Goal: Communication & Community: Answer question/provide support

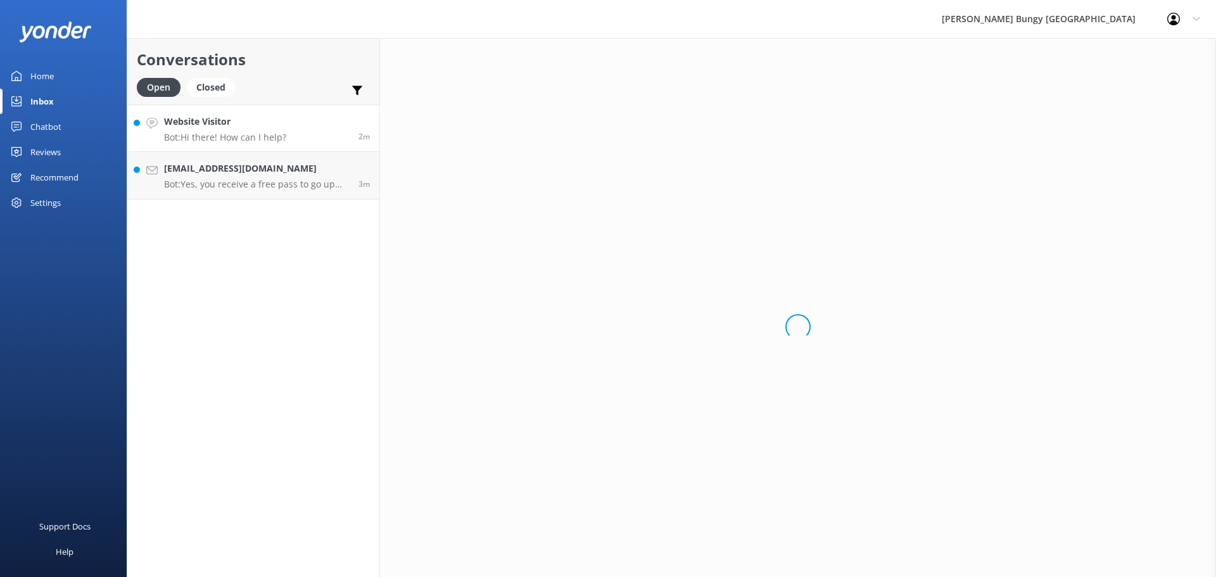
click at [310, 172] on h4 "[EMAIL_ADDRESS][DOMAIN_NAME]" at bounding box center [256, 169] width 185 height 14
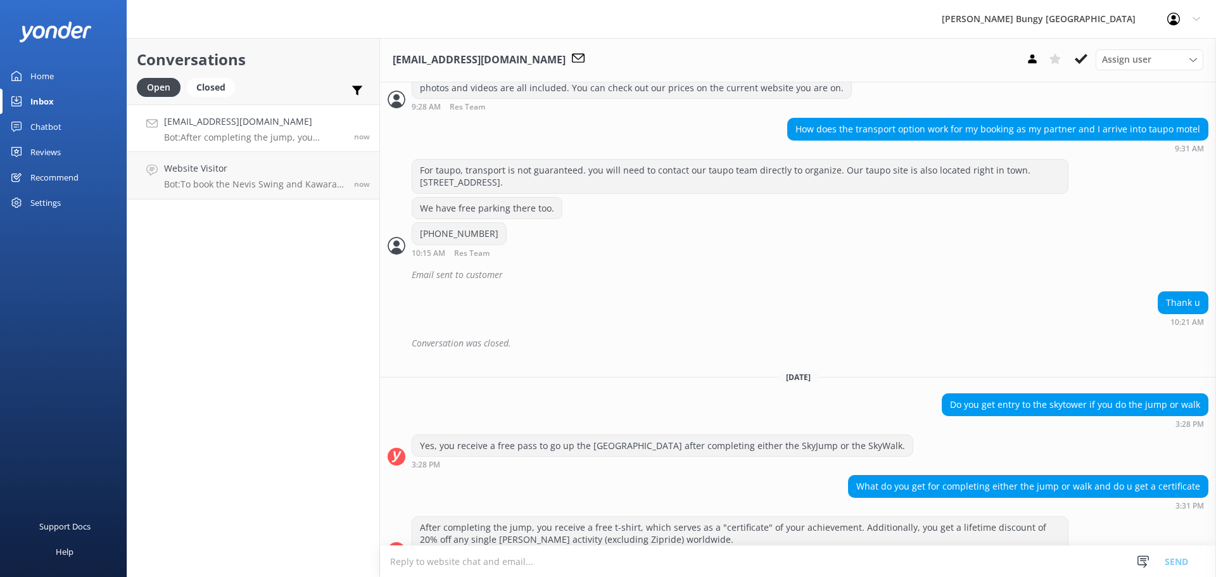
scroll to position [740, 0]
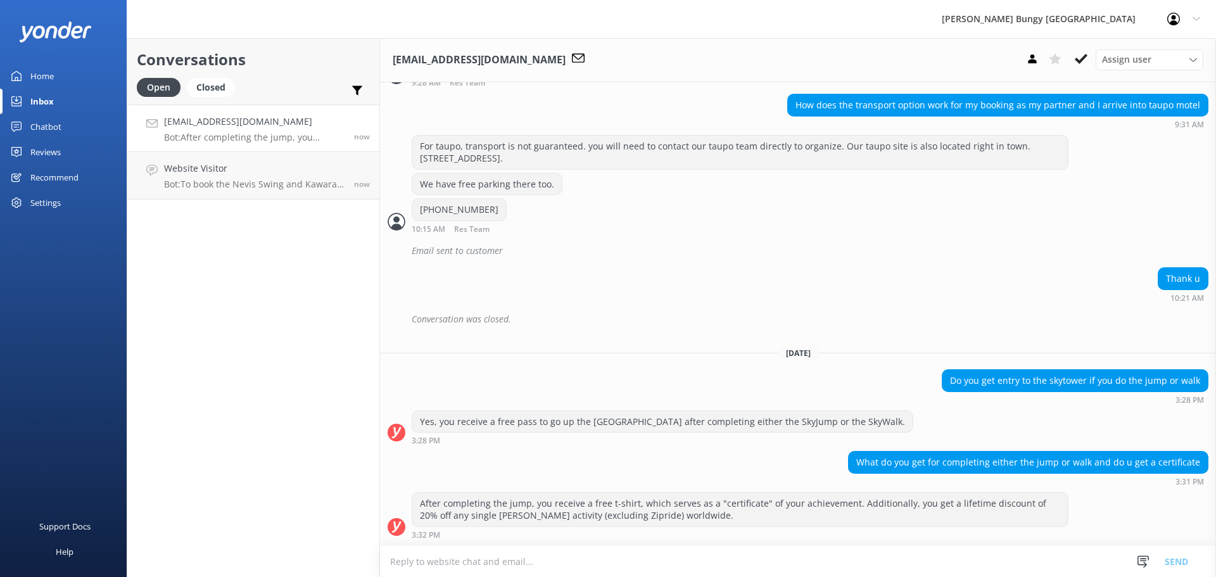
drag, startPoint x: 310, startPoint y: 139, endPoint x: 303, endPoint y: 141, distance: 7.1
click at [309, 138] on p "Bot: After completing the jump, you receive a free t-shirt, which serves as a "…" at bounding box center [254, 137] width 181 height 11
click at [295, 165] on h4 "Website Visitor" at bounding box center [254, 169] width 181 height 14
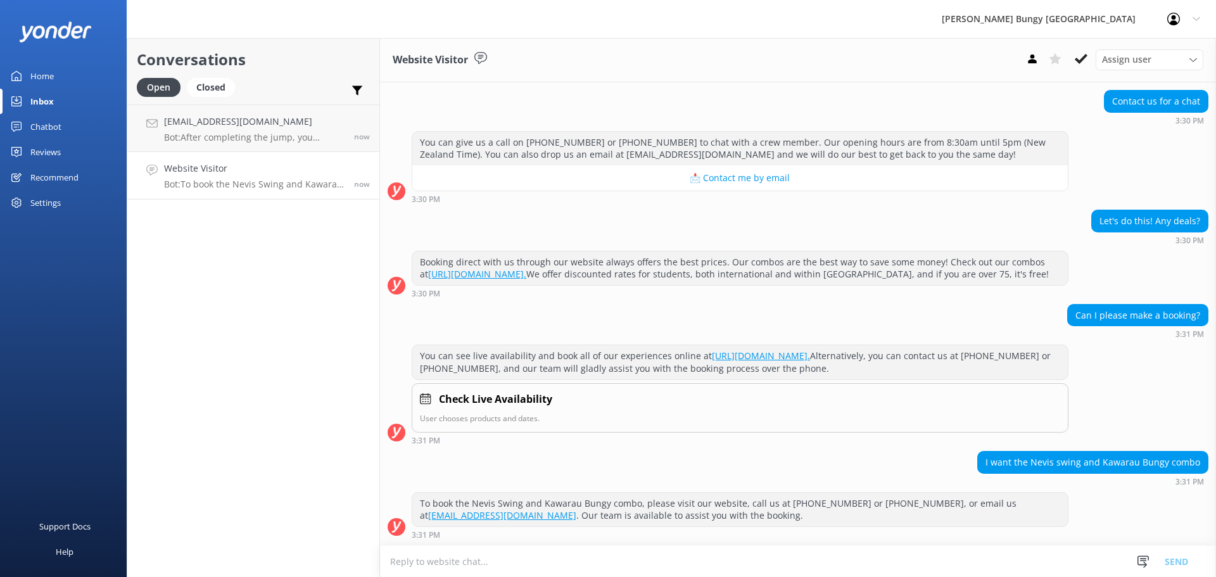
click at [708, 562] on textarea at bounding box center [798, 561] width 836 height 31
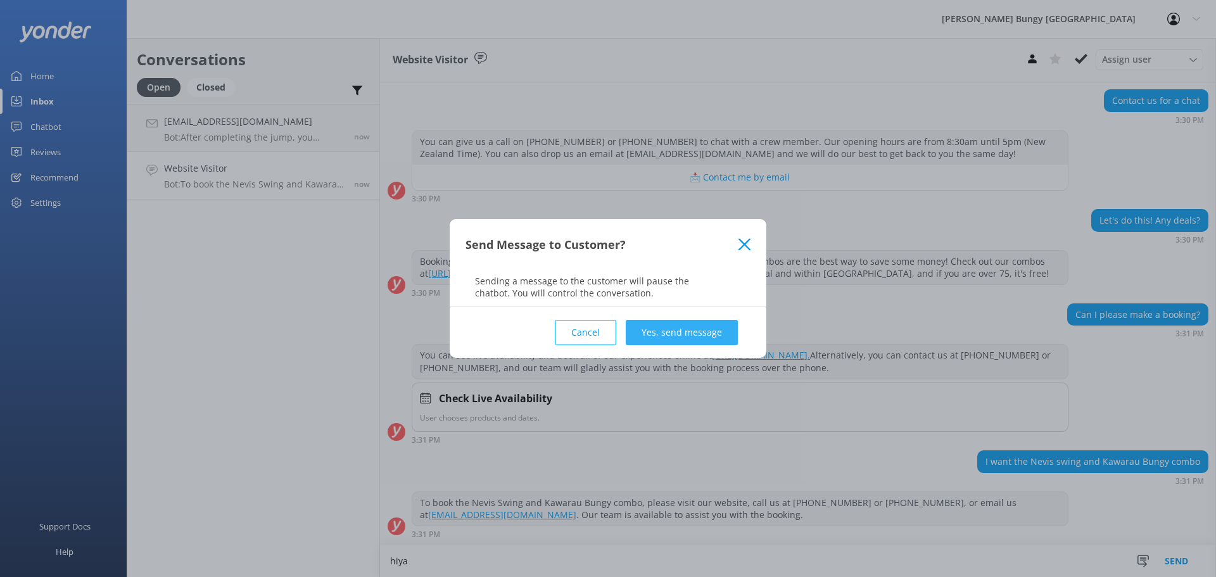
type textarea "hiya"
click at [658, 331] on button "Yes, send message" at bounding box center [682, 332] width 112 height 25
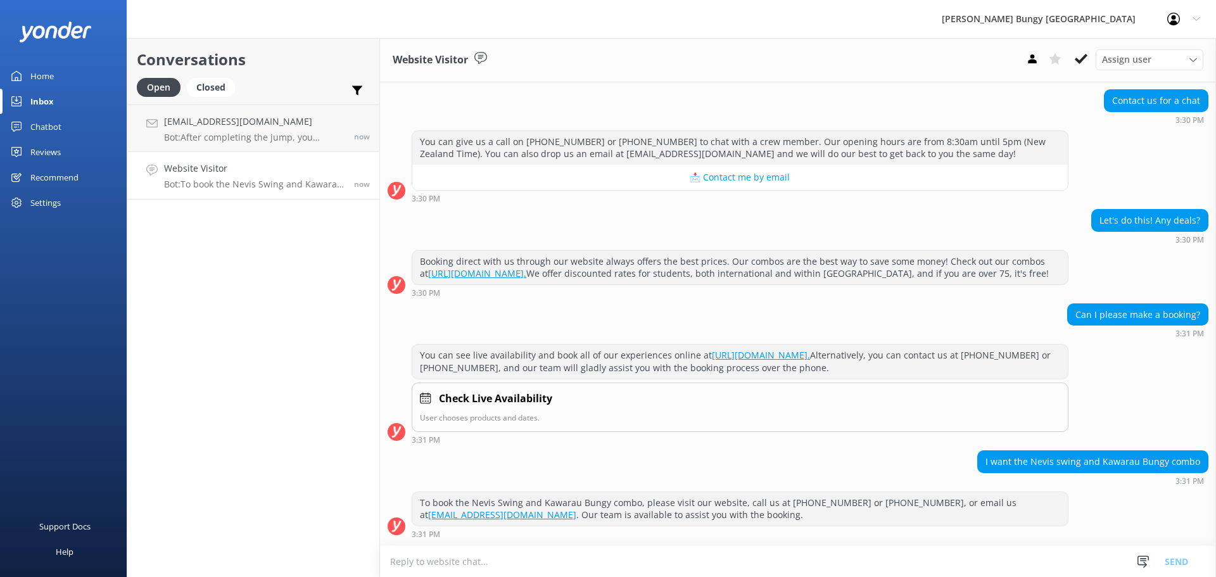
scroll to position [304, 0]
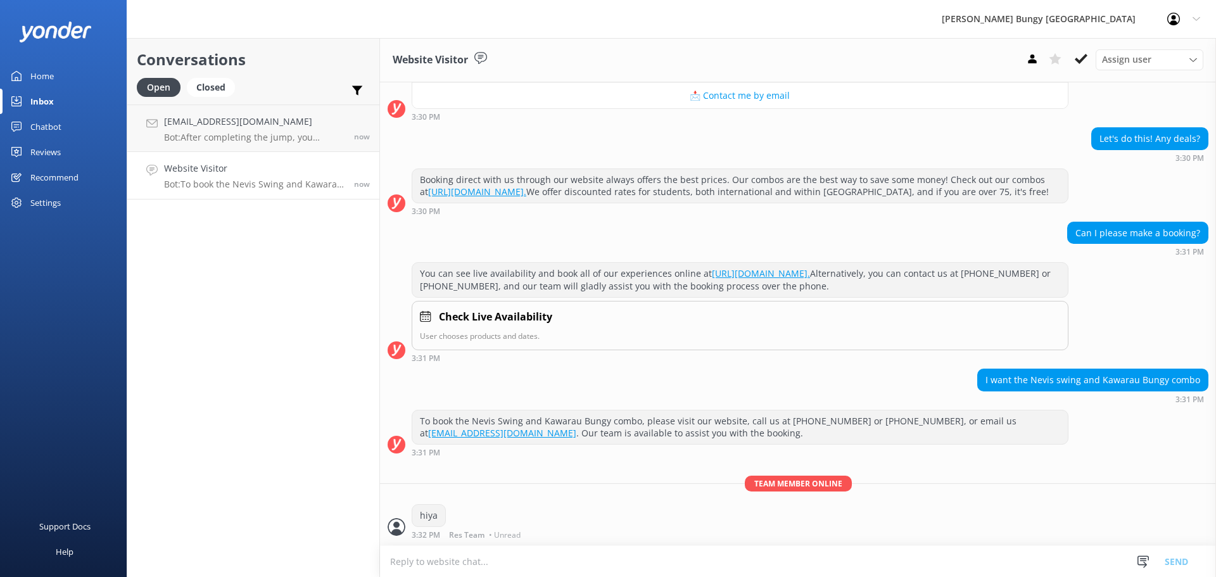
click at [755, 565] on textarea at bounding box center [798, 561] width 836 height 31
type textarea "how can we help?"
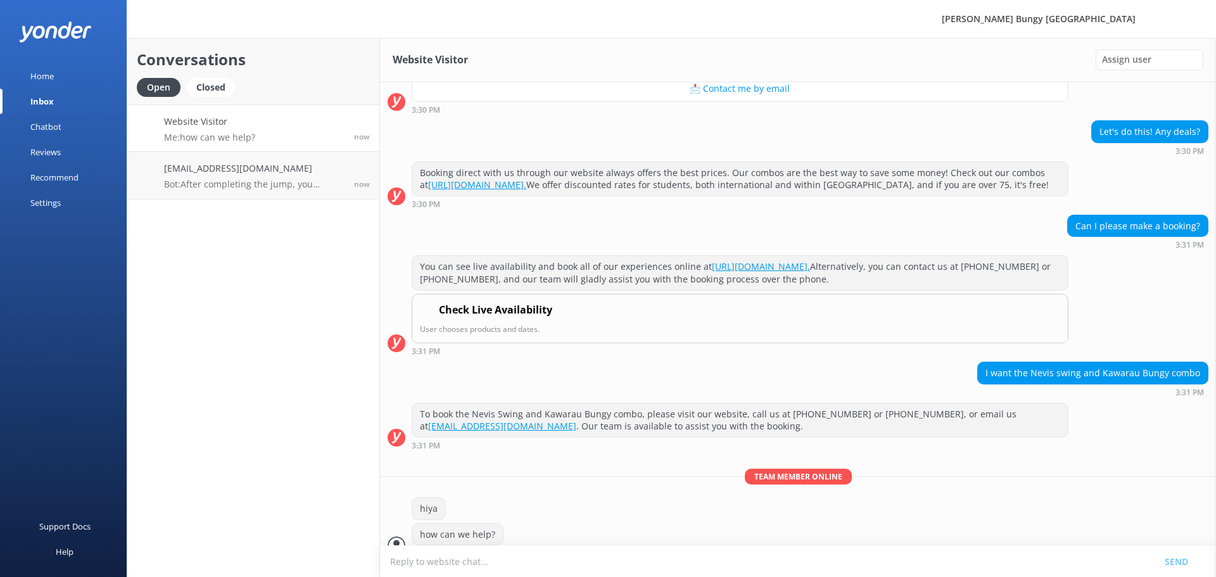
scroll to position [329, 0]
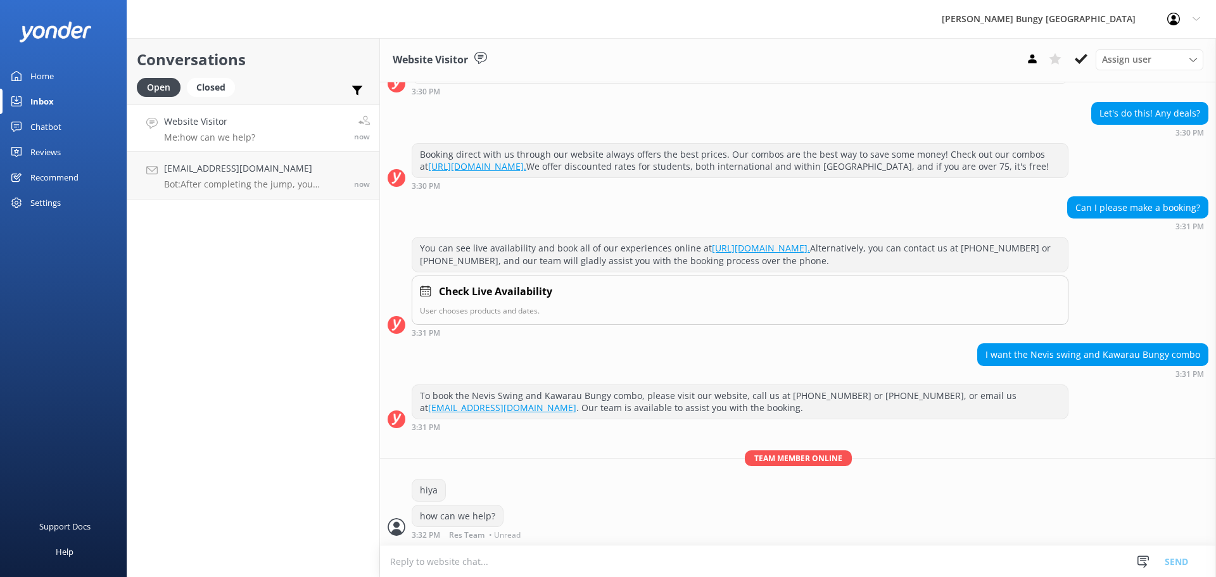
click at [151, 250] on div "Conversations Open Closed Important Assigned to me Unassigned Website Visitor M…" at bounding box center [253, 307] width 253 height 539
click at [173, 365] on div "Conversations Open Closed Important Assigned to me Unassigned Website Visitor M…" at bounding box center [253, 307] width 253 height 539
click at [236, 161] on link "jconroyking@gmail.com Bot: After completing the jump, you receive a free t-shir…" at bounding box center [253, 176] width 252 height 48
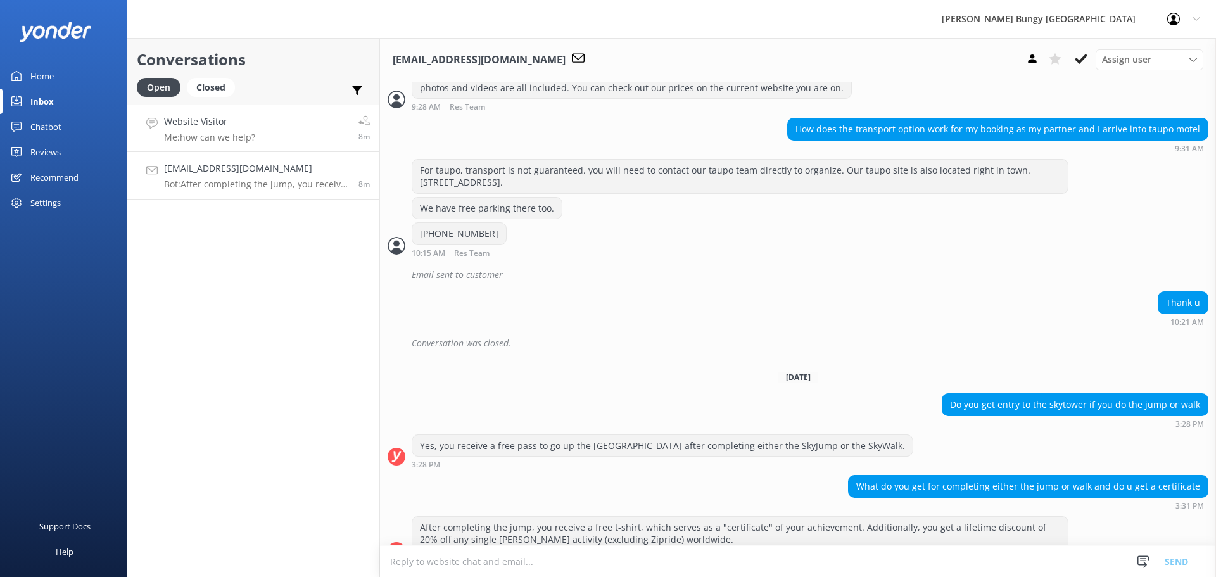
scroll to position [740, 0]
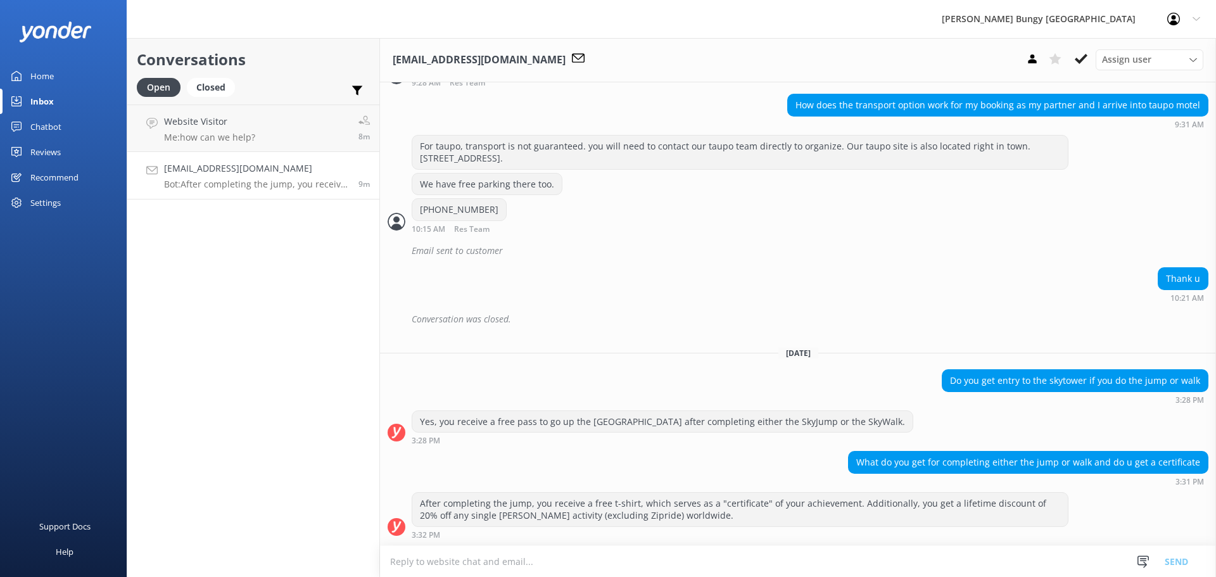
click at [180, 293] on div "Conversations Open Closed Important Assigned to me Unassigned Website Visitor M…" at bounding box center [253, 307] width 253 height 539
click at [221, 137] on p "Me: how can we help?" at bounding box center [209, 137] width 91 height 11
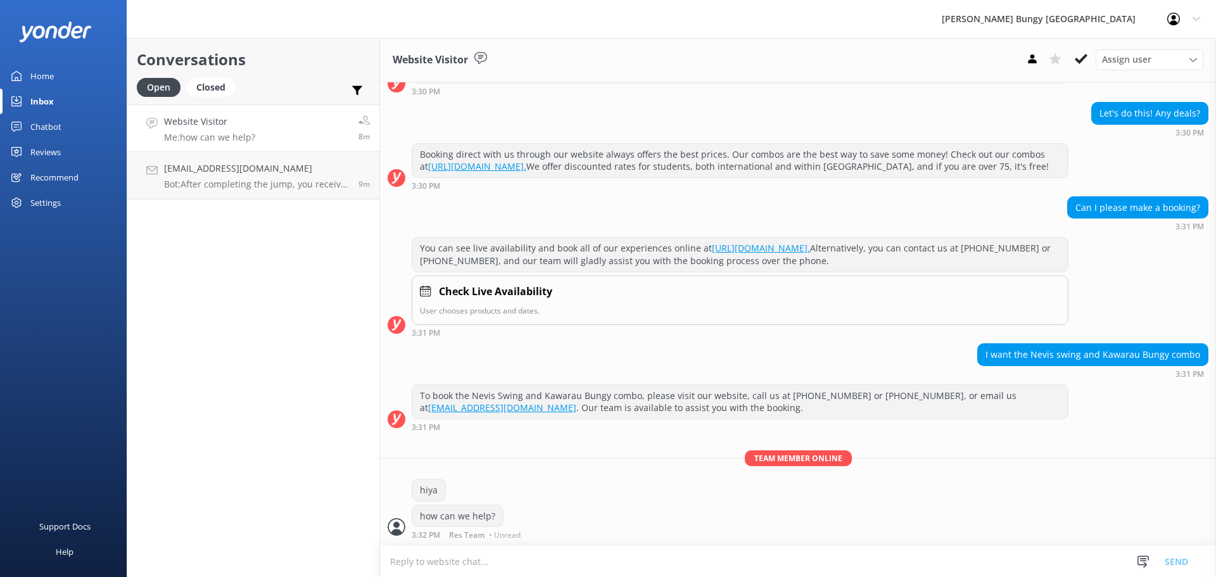
scroll to position [329, 0]
click at [480, 514] on div "how can we help?" at bounding box center [457, 517] width 91 height 22
click at [169, 333] on div "Conversations Open Closed Important Assigned to me Unassigned Website Visitor M…" at bounding box center [253, 307] width 253 height 539
click at [210, 164] on h4 "[EMAIL_ADDRESS][DOMAIN_NAME]" at bounding box center [256, 169] width 185 height 14
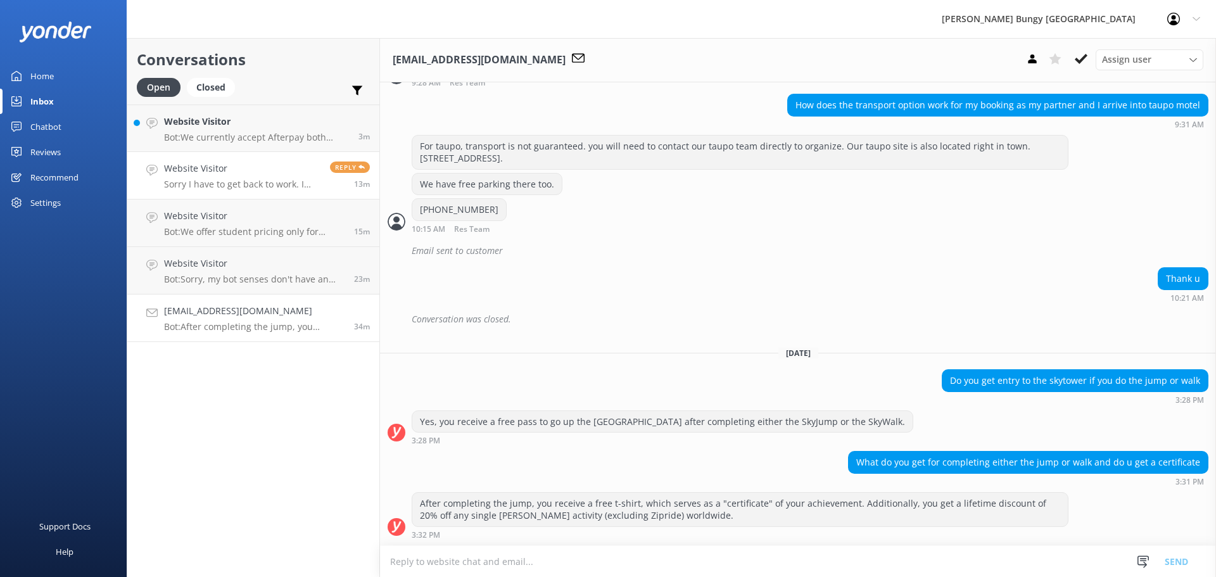
click at [266, 180] on p "Sorry I have to get back to work. I will try to find time to call tomorrow" at bounding box center [242, 184] width 156 height 11
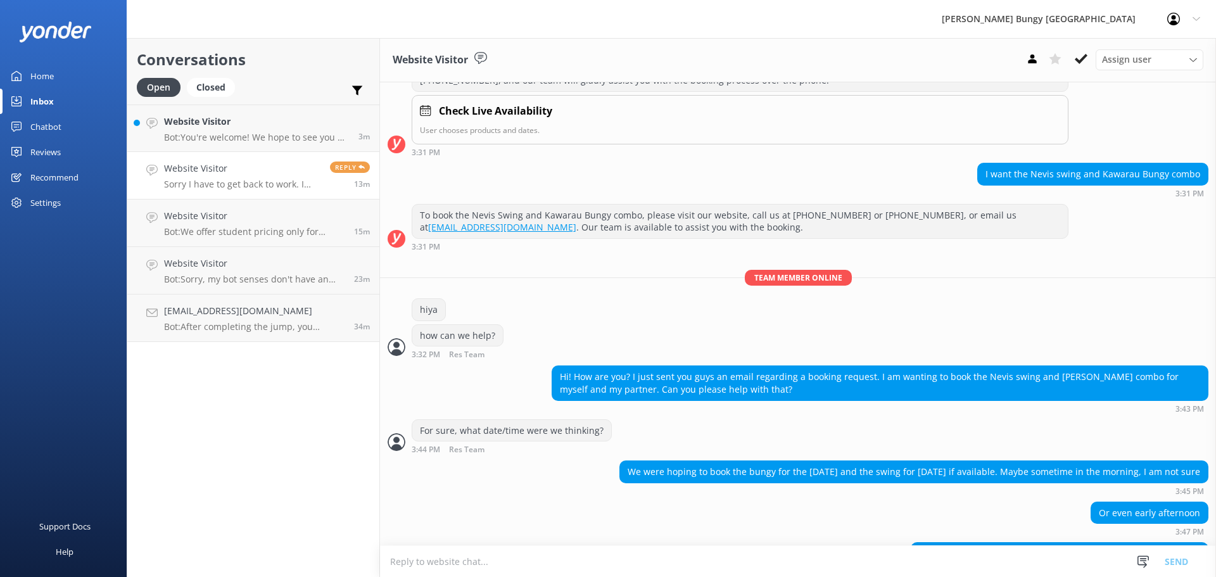
scroll to position [548, 0]
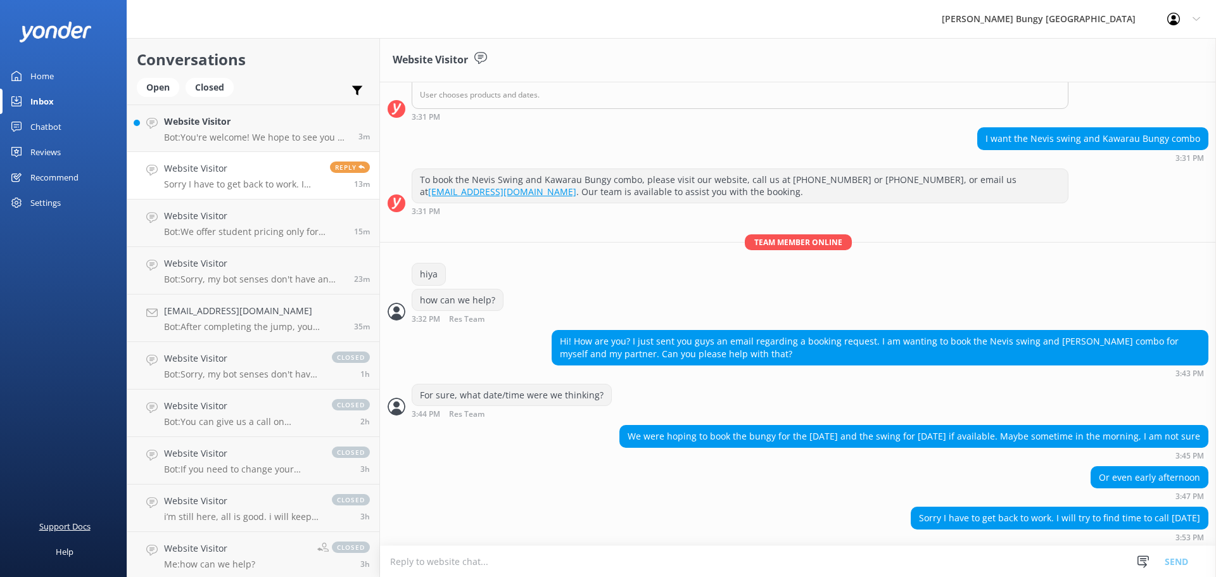
scroll to position [548, 0]
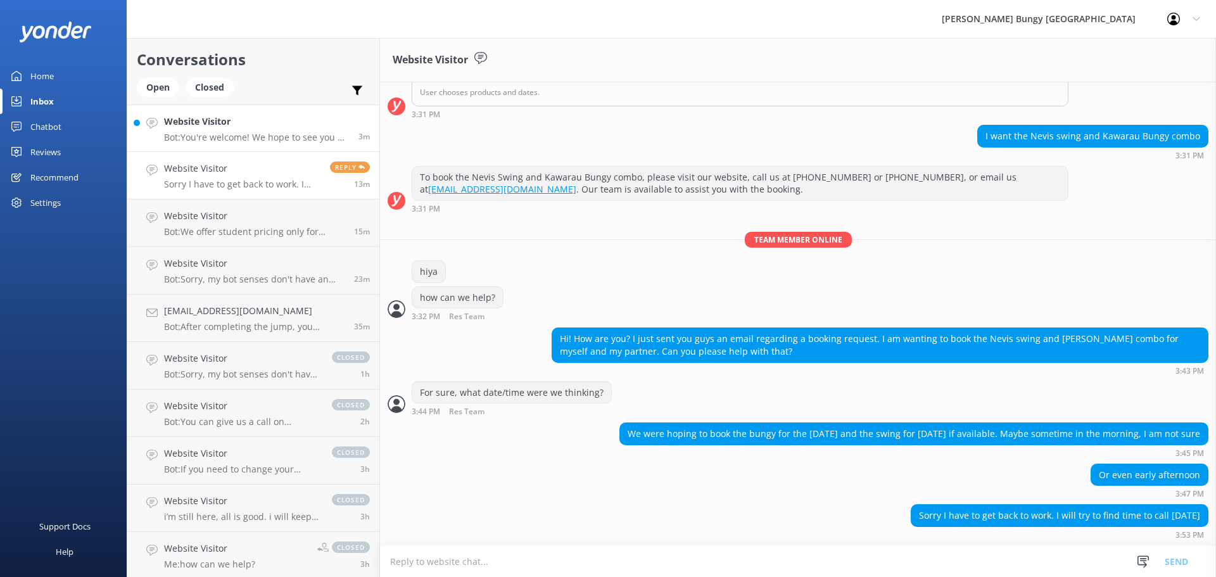
click at [263, 148] on link "Website Visitor Bot: You're welcome! We hope to see you at one of our AJ Hacket…" at bounding box center [253, 129] width 252 height 48
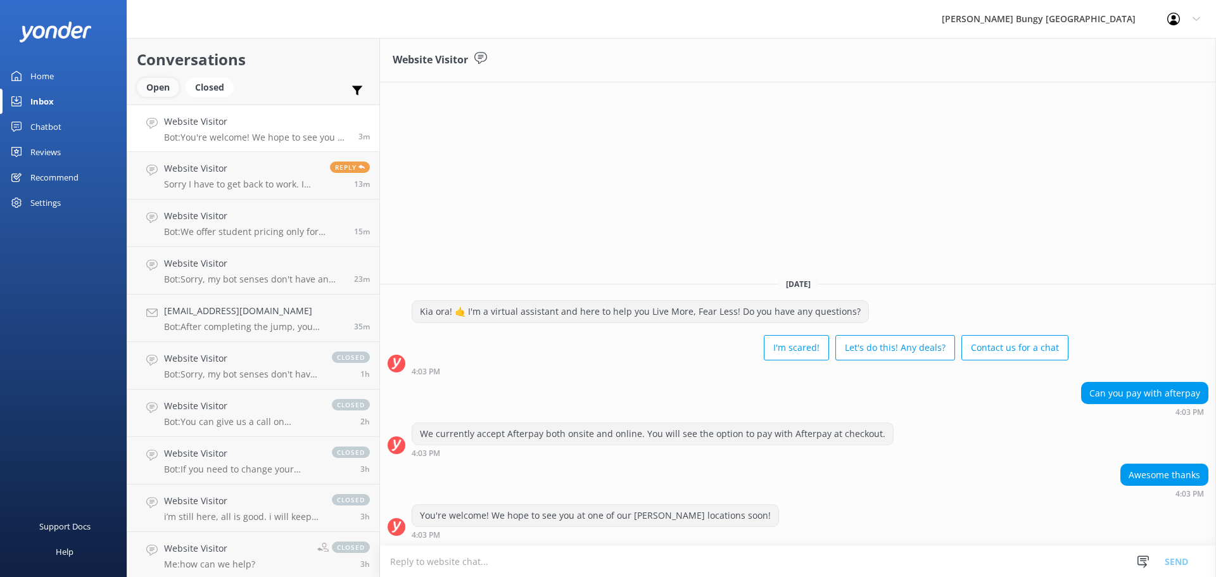
click at [160, 89] on div "Open" at bounding box center [158, 87] width 42 height 19
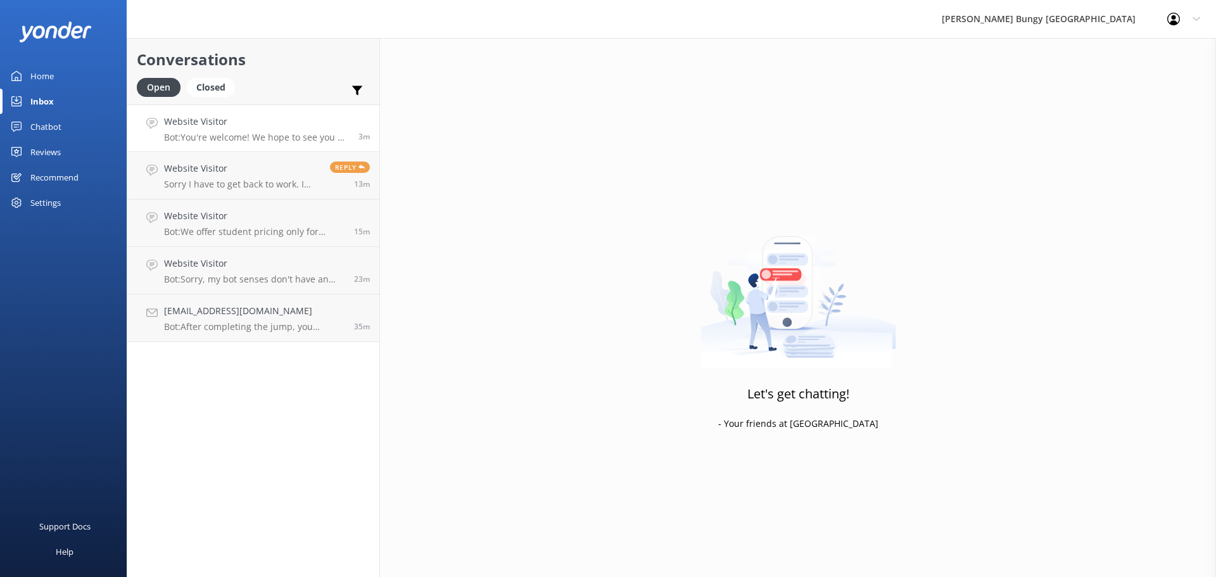
click at [264, 127] on h4 "Website Visitor" at bounding box center [256, 122] width 185 height 14
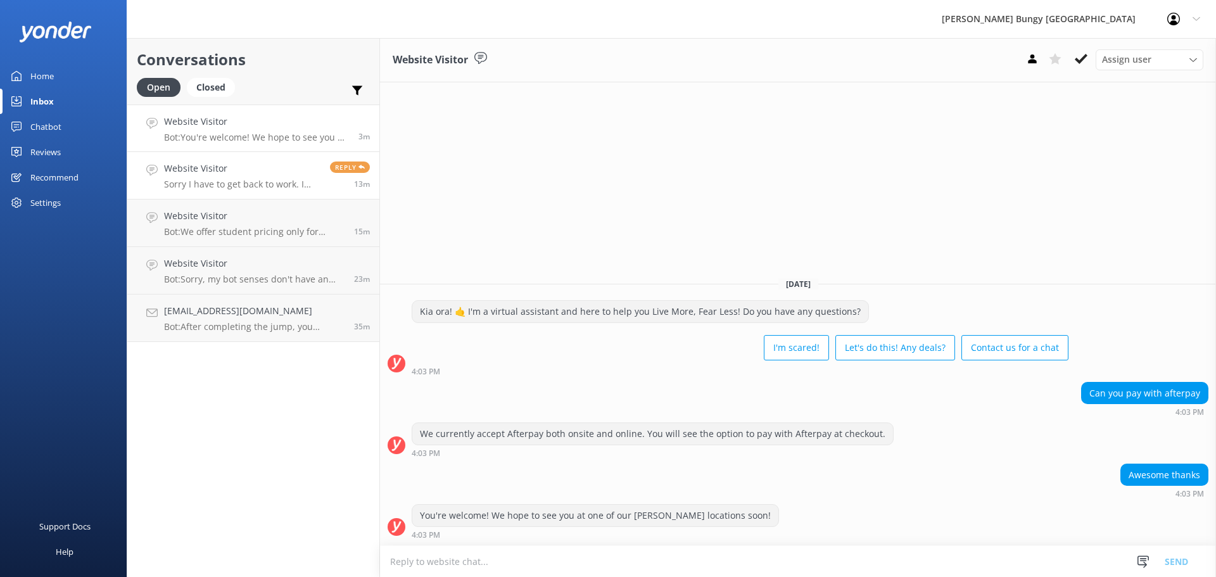
click at [248, 186] on p "Sorry I have to get back to work. I will try to find time to call tomorrow" at bounding box center [242, 184] width 156 height 11
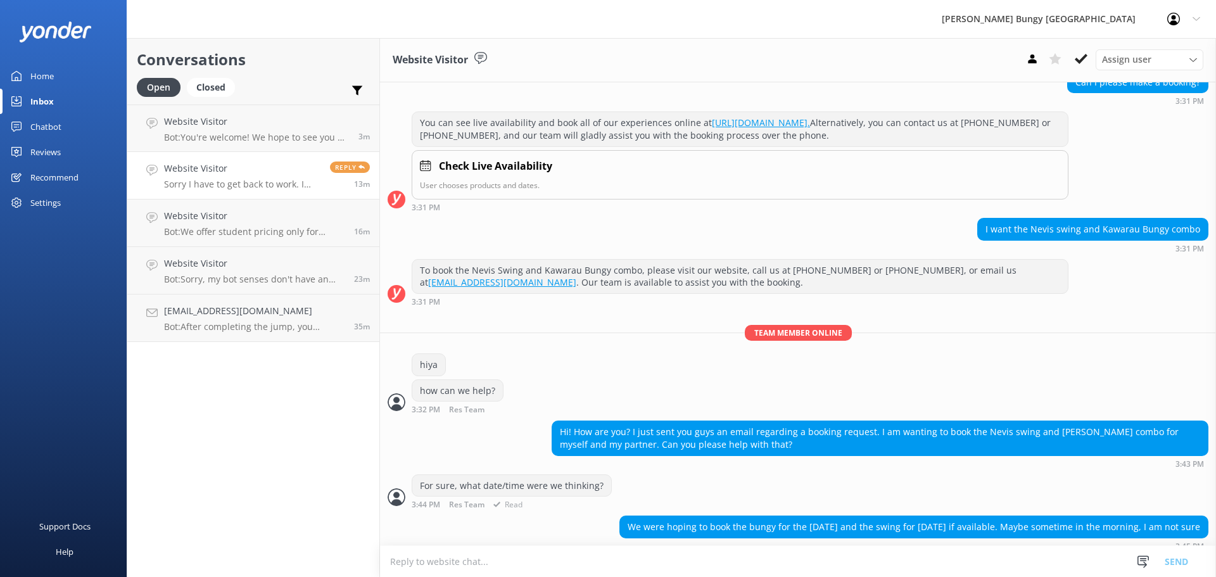
scroll to position [548, 0]
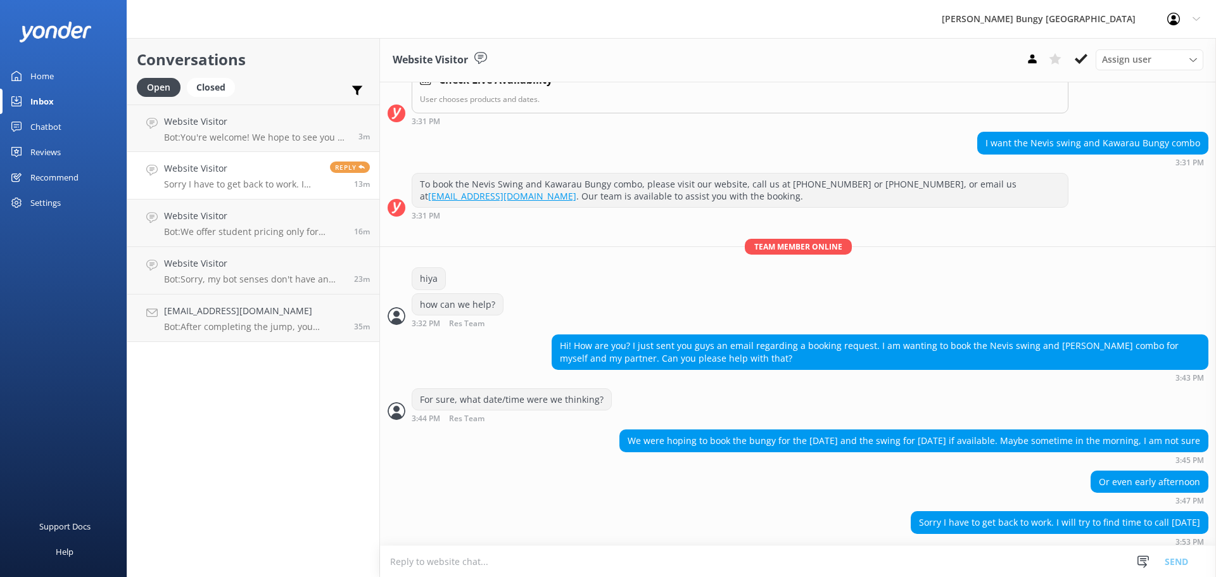
scroll to position [548, 0]
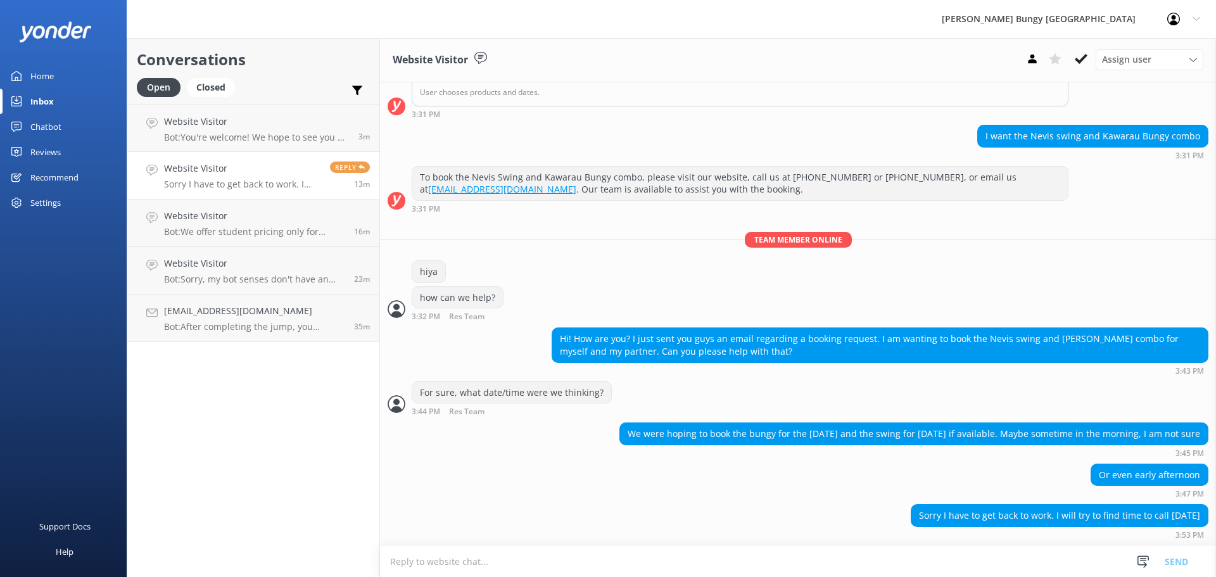
click at [874, 561] on textarea at bounding box center [798, 561] width 836 height 31
